Goal: Check status

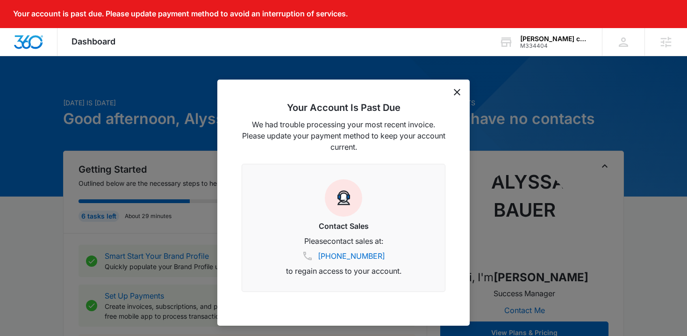
click at [455, 92] on icon "dismiss this dialog" at bounding box center [457, 92] width 7 height 7
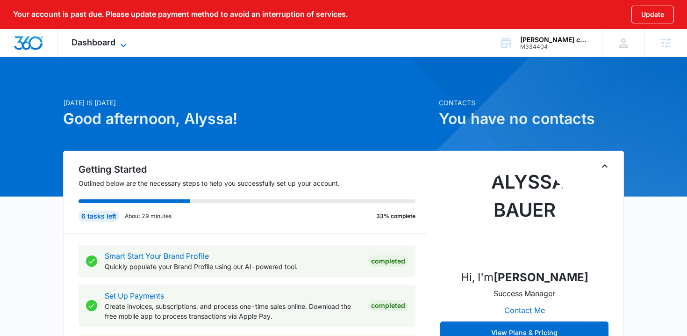
click at [88, 47] on span "Dashboard" at bounding box center [94, 42] width 44 height 10
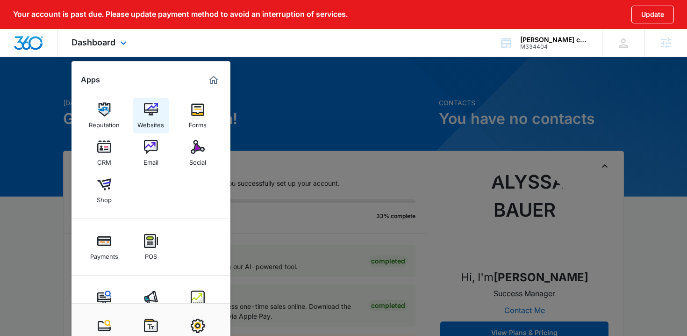
click at [158, 105] on link "Websites" at bounding box center [151, 116] width 36 height 36
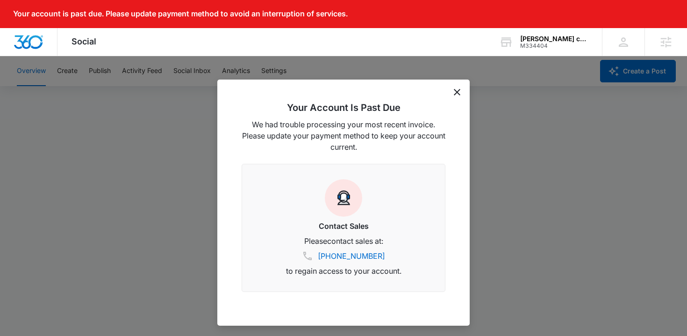
click at [454, 92] on icon "dismiss this dialog" at bounding box center [457, 92] width 7 height 7
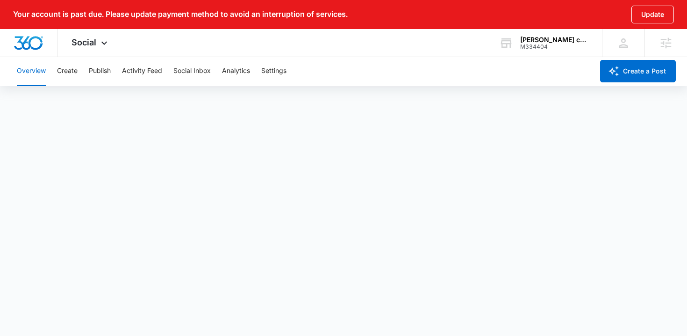
scroll to position [30, 0]
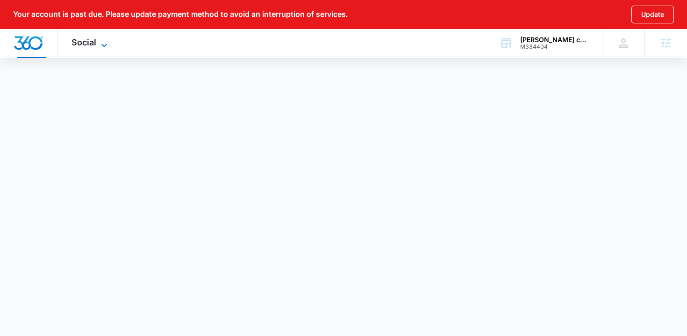
click at [95, 47] on span "Social" at bounding box center [84, 42] width 25 height 10
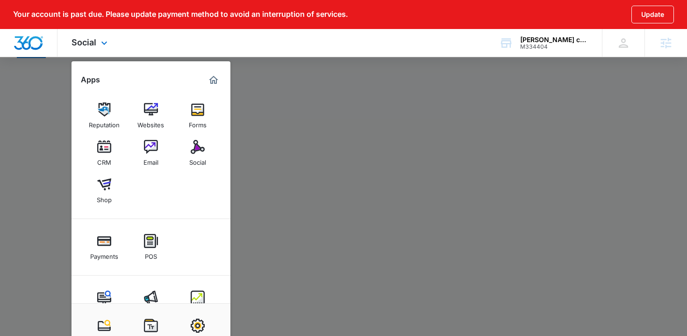
scroll to position [29, 0]
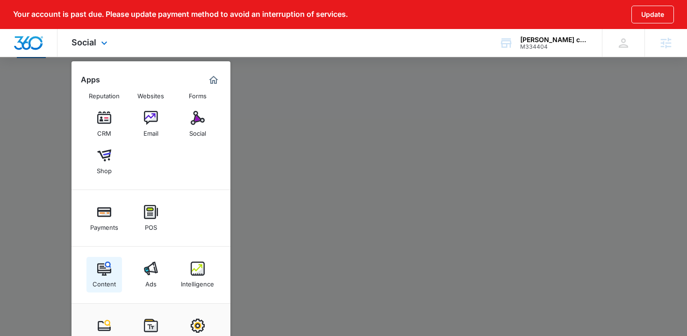
click at [103, 274] on img at bounding box center [104, 268] width 14 height 14
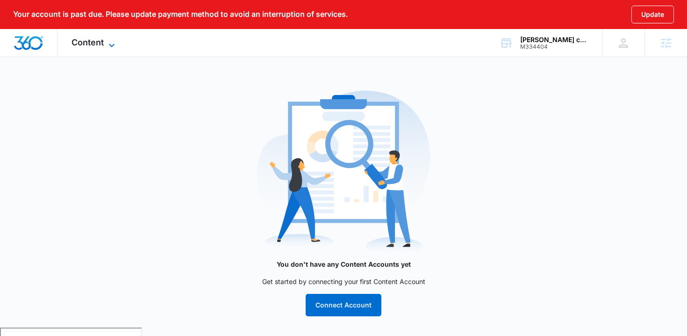
click at [96, 39] on span "Content" at bounding box center [88, 42] width 32 height 10
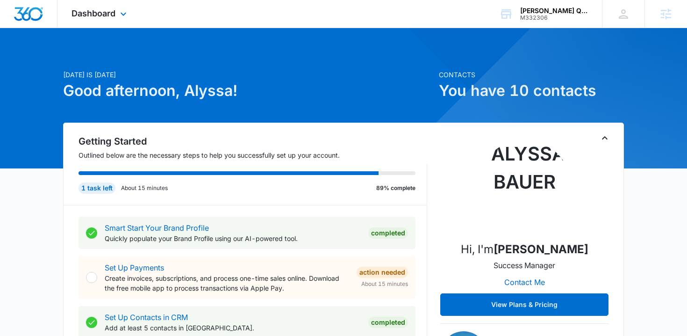
click at [100, 19] on div "Dashboard Apps Reputation Websites Forms CRM Email Social Payments POS Content …" at bounding box center [101, 14] width 86 height 28
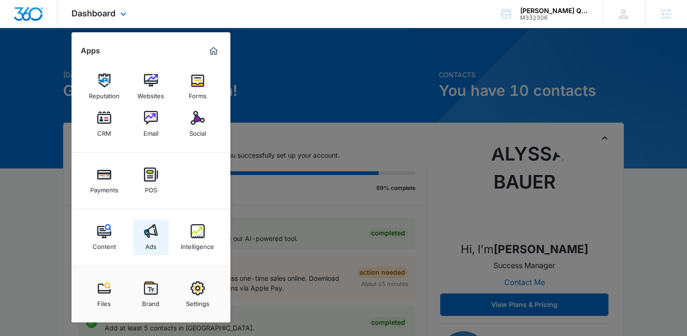
click at [151, 239] on div "Ads" at bounding box center [150, 244] width 11 height 12
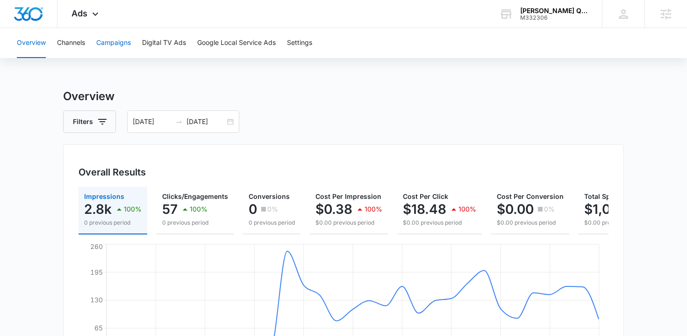
click at [113, 48] on button "Campaigns" at bounding box center [113, 43] width 35 height 30
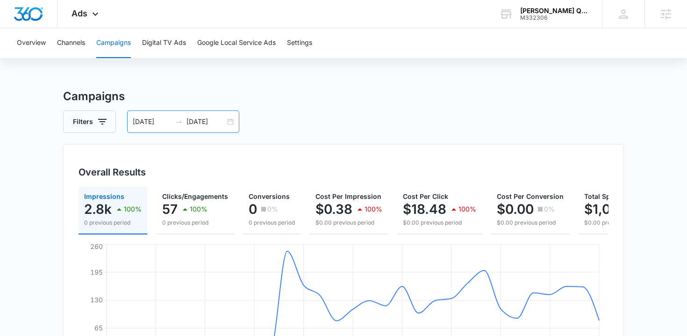
click at [233, 117] on div "07/06/2025 08/05/2025" at bounding box center [183, 121] width 112 height 22
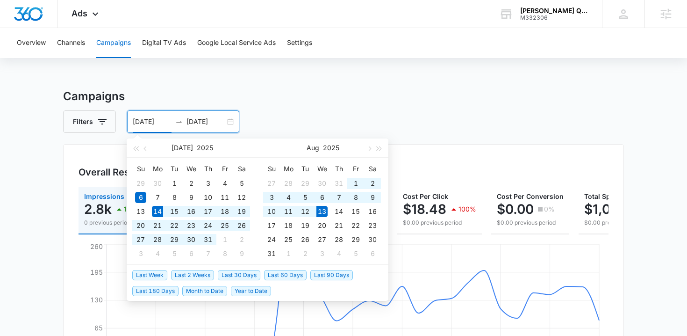
click at [232, 274] on span "Last 30 Days" at bounding box center [239, 275] width 43 height 10
type input "[DATE]"
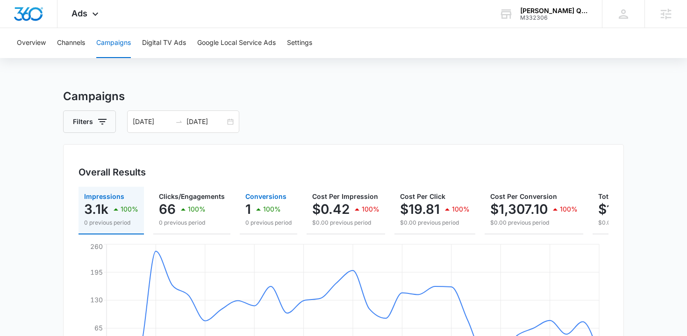
click at [259, 215] on div "100%" at bounding box center [267, 209] width 28 height 19
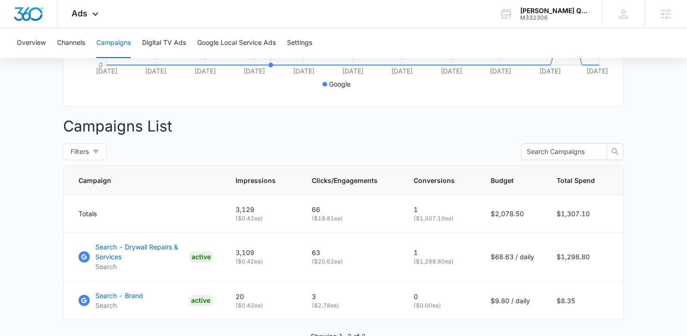
scroll to position [341, 0]
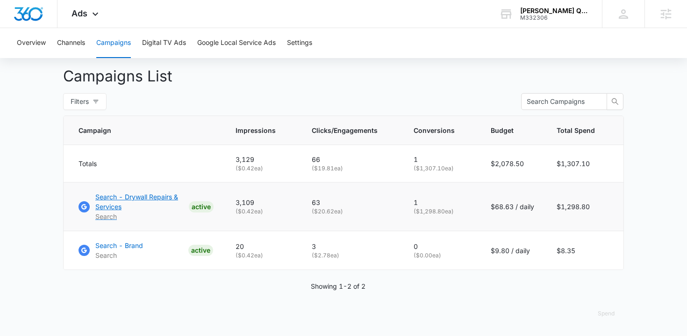
click at [144, 192] on p "Search - Drywall Repairs & Services" at bounding box center [140, 202] width 90 height 20
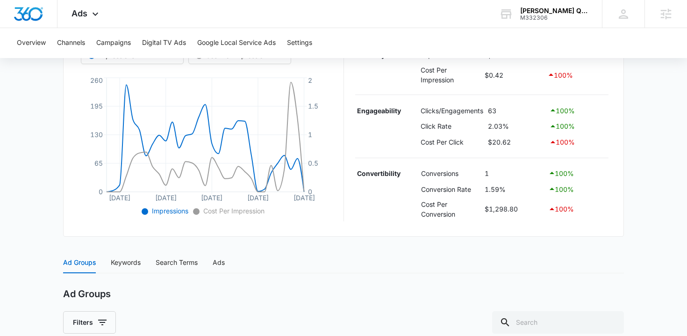
scroll to position [354, 0]
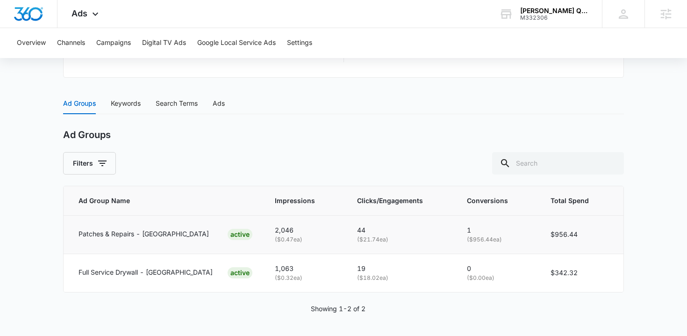
click at [138, 233] on p "Patches & Repairs - [GEOGRAPHIC_DATA]" at bounding box center [144, 234] width 130 height 10
click at [126, 106] on div "Keywords" at bounding box center [126, 103] width 30 height 10
